Goal: Information Seeking & Learning: Learn about a topic

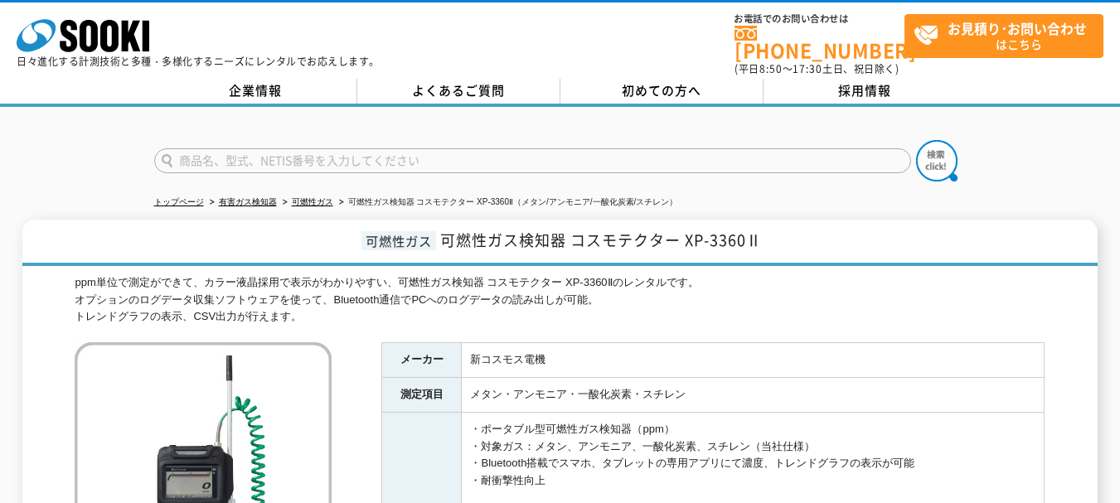
drag, startPoint x: 75, startPoint y: 269, endPoint x: 319, endPoint y: 309, distance: 247.7
click at [319, 309] on div "ppm単位で測定ができて、カラー液晶採用で表示がわかりやすい、可燃性ガス検知器 コスモテクター XP-3360Ⅱのレンタルです。 オプションのログデータ収集ソ…" at bounding box center [560, 299] width 970 height 51
copy div "ppm単位で測定ができて、カラー液晶採用で表示がわかりやすい、可燃性ガス検知器 コスモテクター XP-3360Ⅱのレンタルです。 オプションのログデータ収集ソ…"
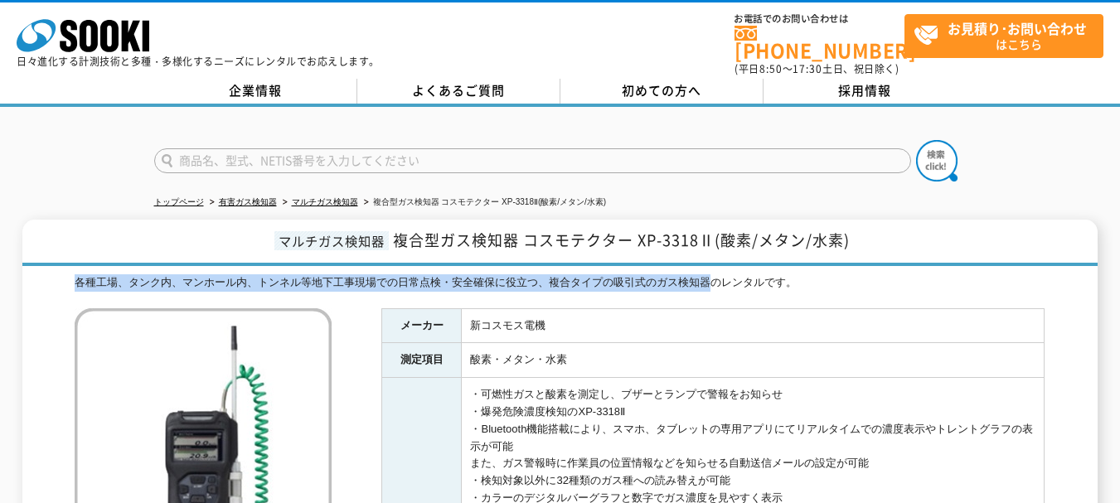
drag, startPoint x: 79, startPoint y: 272, endPoint x: 707, endPoint y: 278, distance: 628.3
click at [707, 278] on div "各種工場、タンク内、マンホール内、トンネル等地下工事現場での日常点検・安全確保に役立つ、複合タイプの吸引式のガス検知器のレンタルです。" at bounding box center [560, 282] width 970 height 17
copy div "各種工場、タンク内、マンホール内、トンネル等地下工事現場での日常点検・安全確保に役立つ、複合タイプの吸引式のガス検知器"
